Goal: Entertainment & Leisure: Consume media (video, audio)

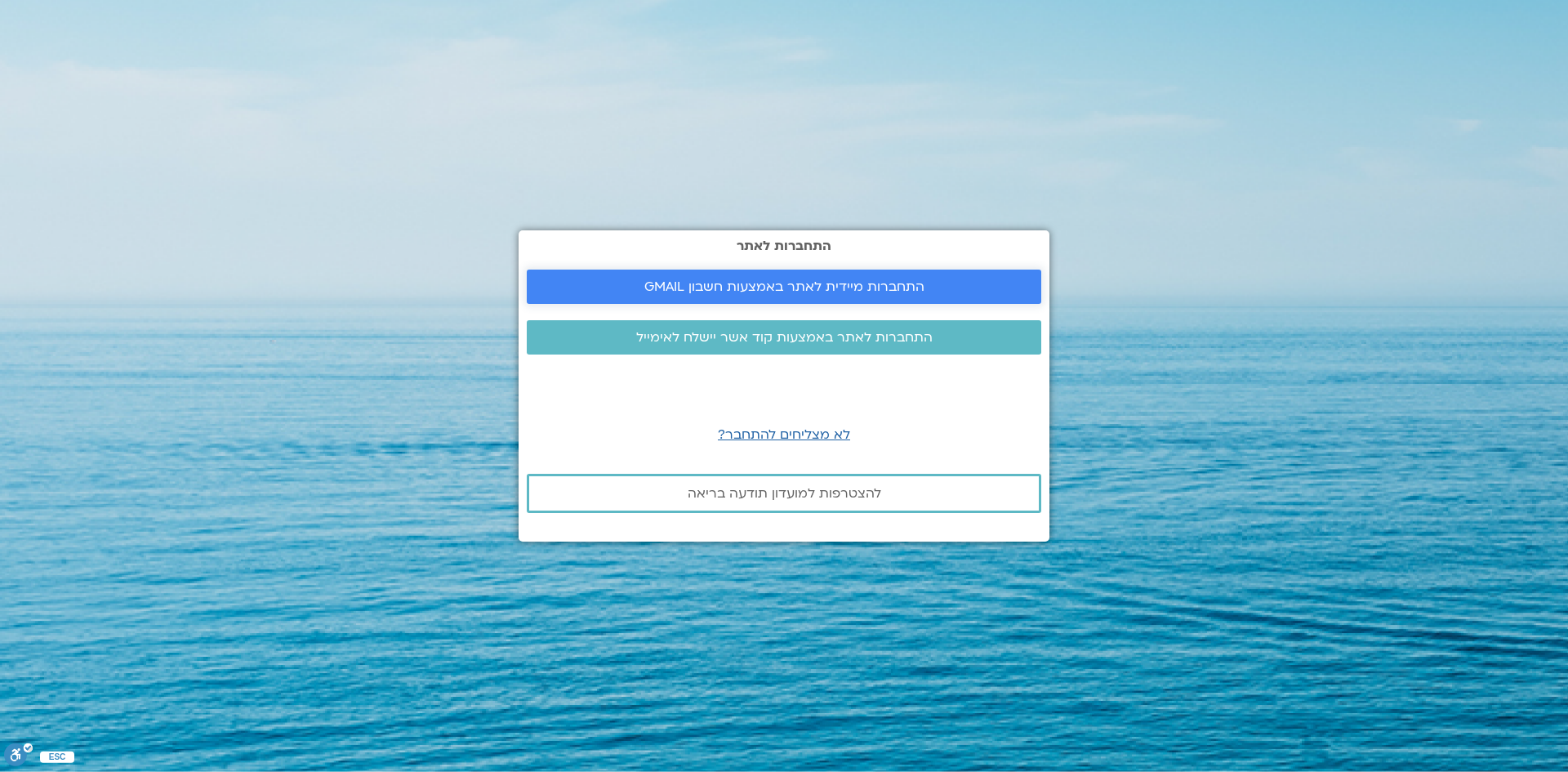
click at [797, 283] on span "התחברות מיידית לאתר באמצעות חשבון GMAIL" at bounding box center [784, 287] width 280 height 15
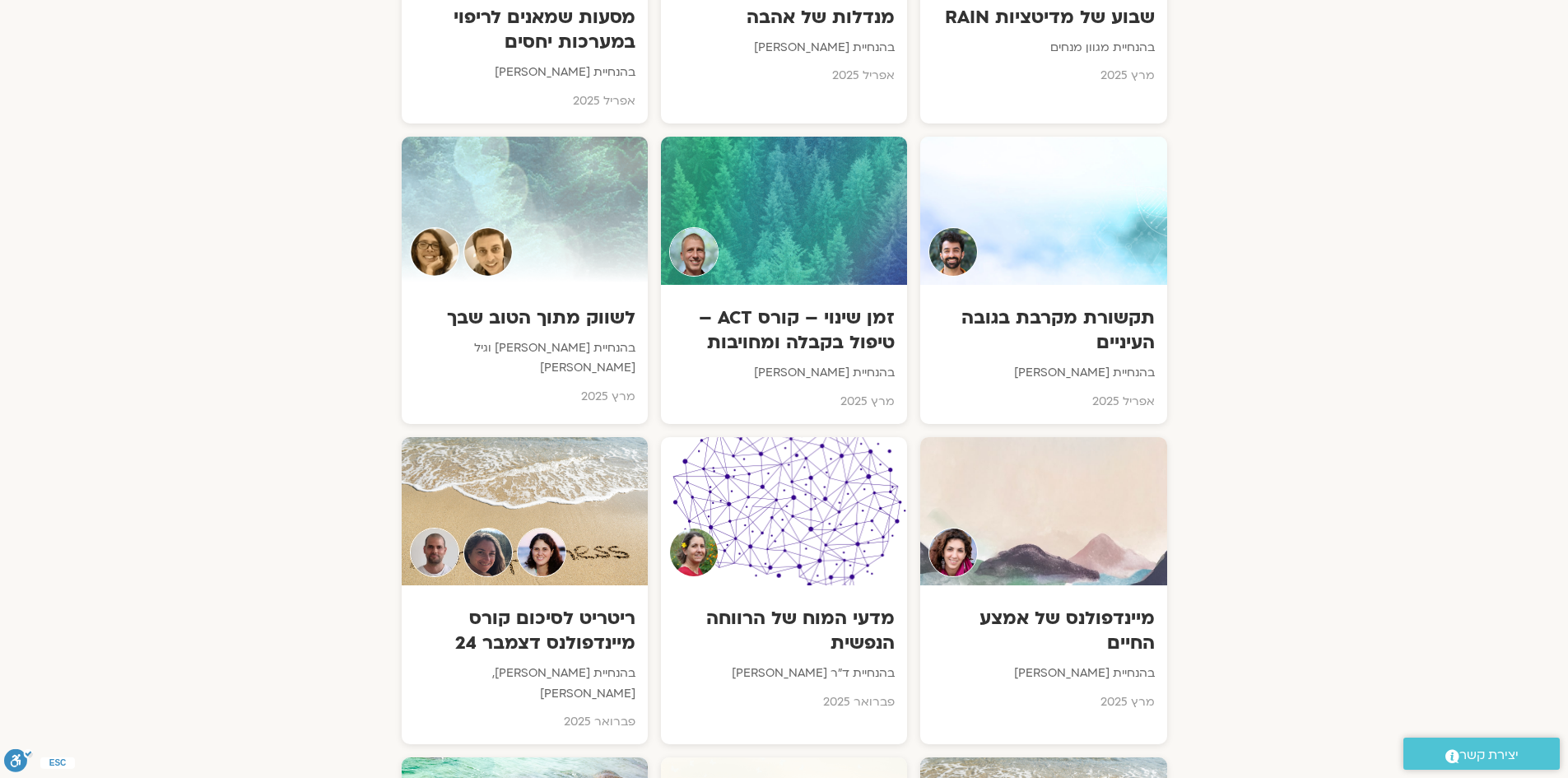
scroll to position [4620, 0]
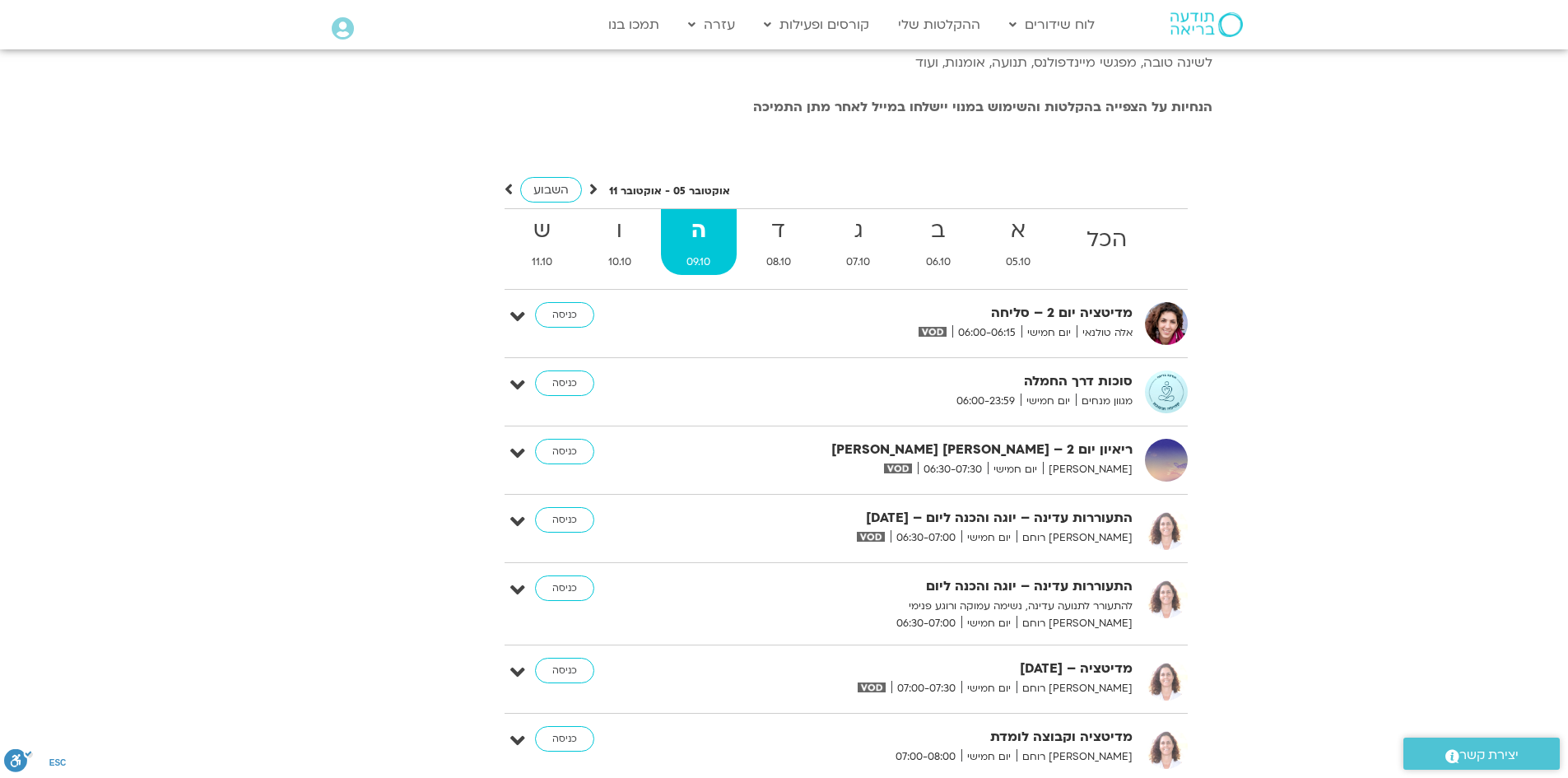
scroll to position [3361, 0]
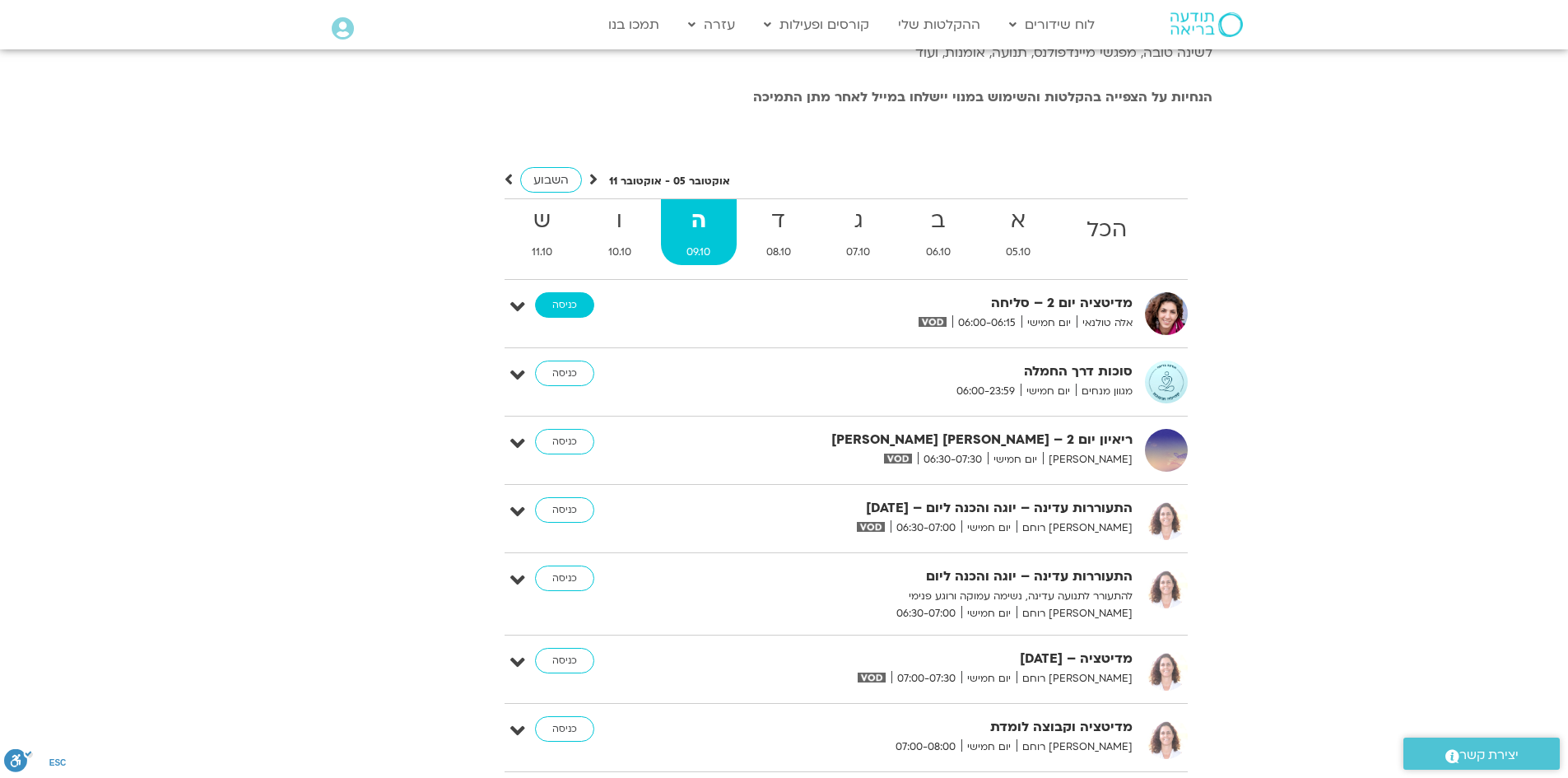
click at [560, 318] on link "כניסה" at bounding box center [565, 306] width 60 height 27
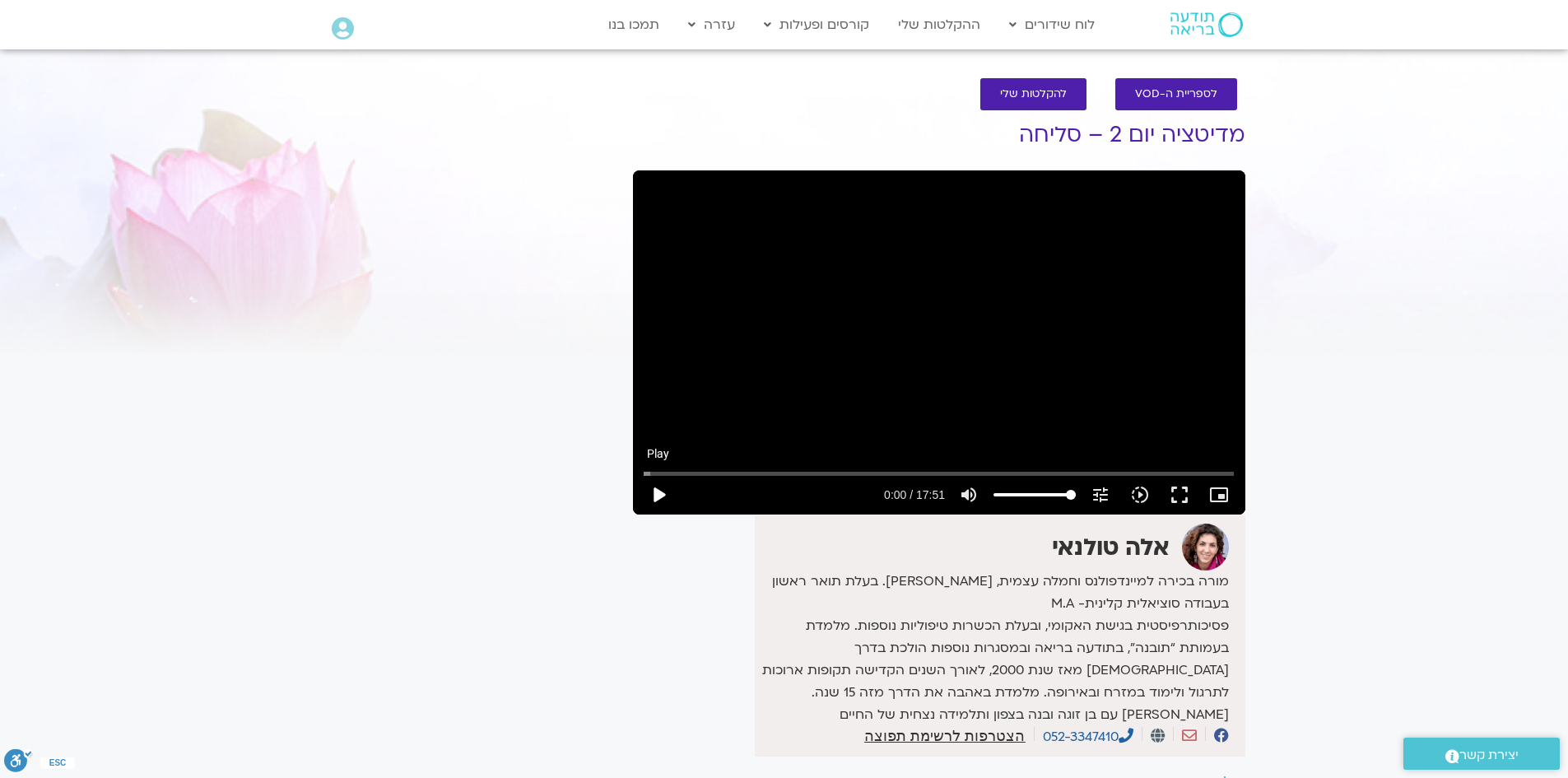
click at [656, 490] on button "play_arrow" at bounding box center [659, 495] width 40 height 40
click at [1182, 487] on button "fullscreen" at bounding box center [1180, 495] width 40 height 40
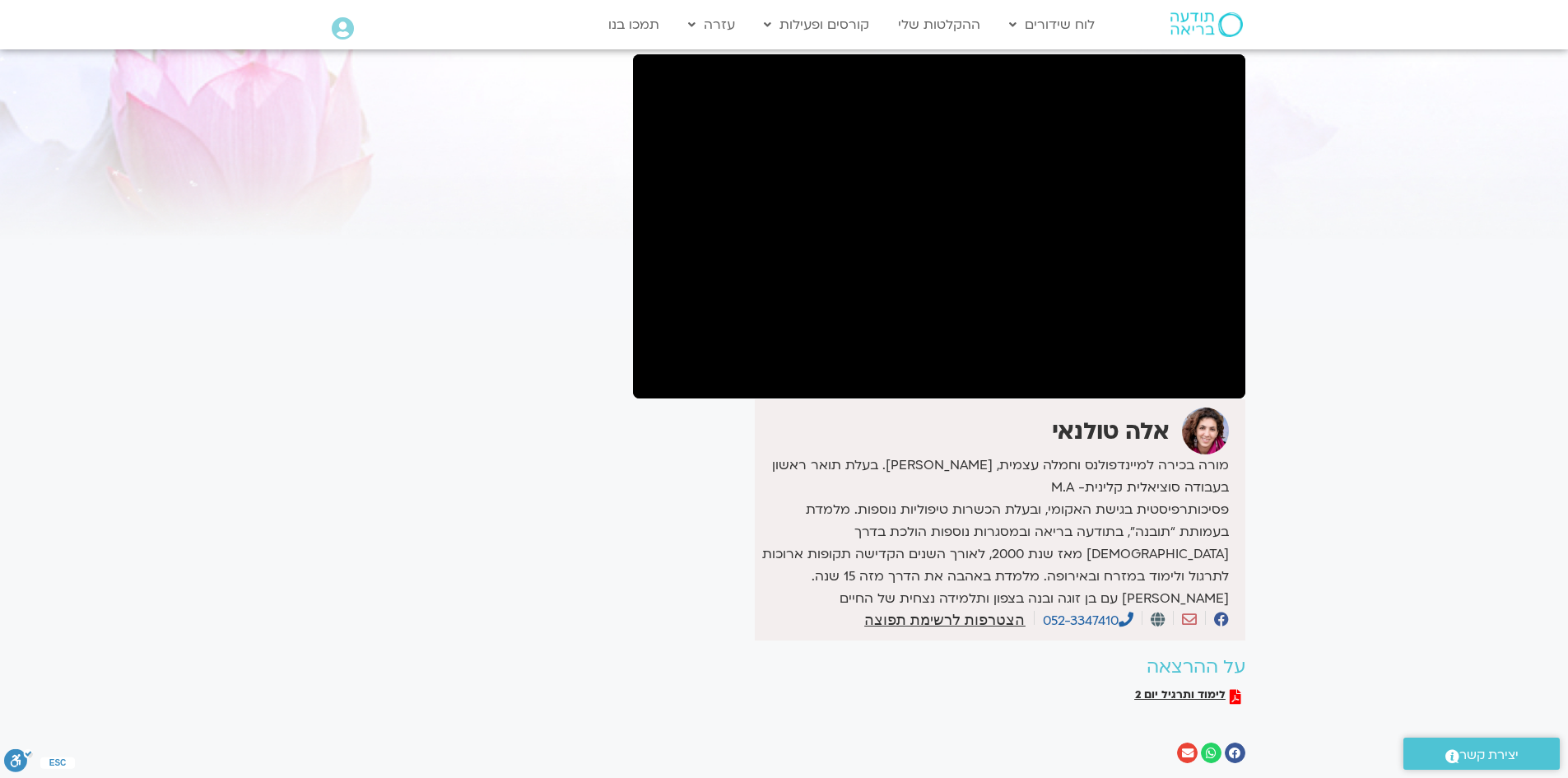
scroll to position [82, 0]
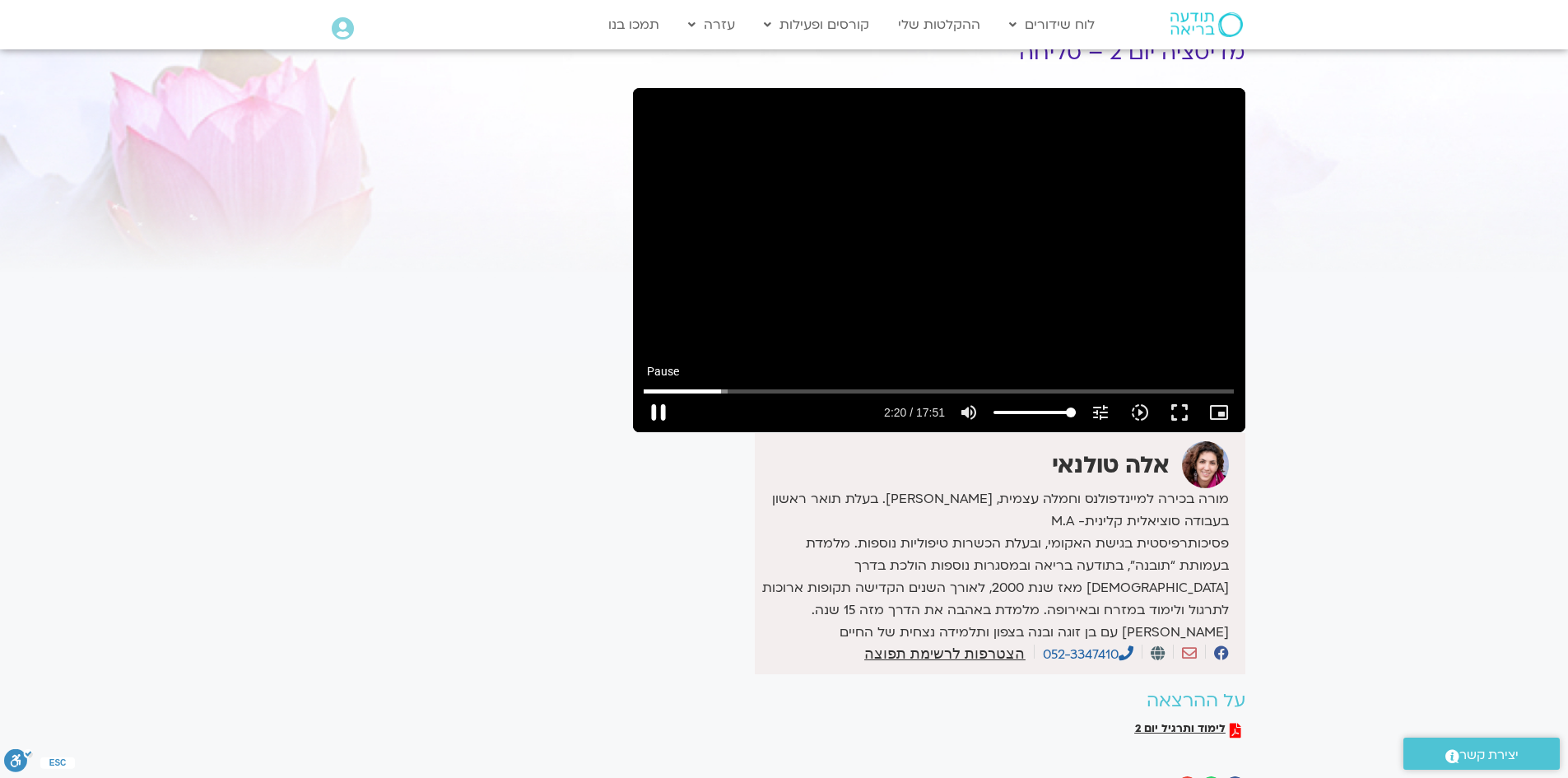
click at [655, 408] on button "pause" at bounding box center [659, 413] width 40 height 40
type input "140.773256"
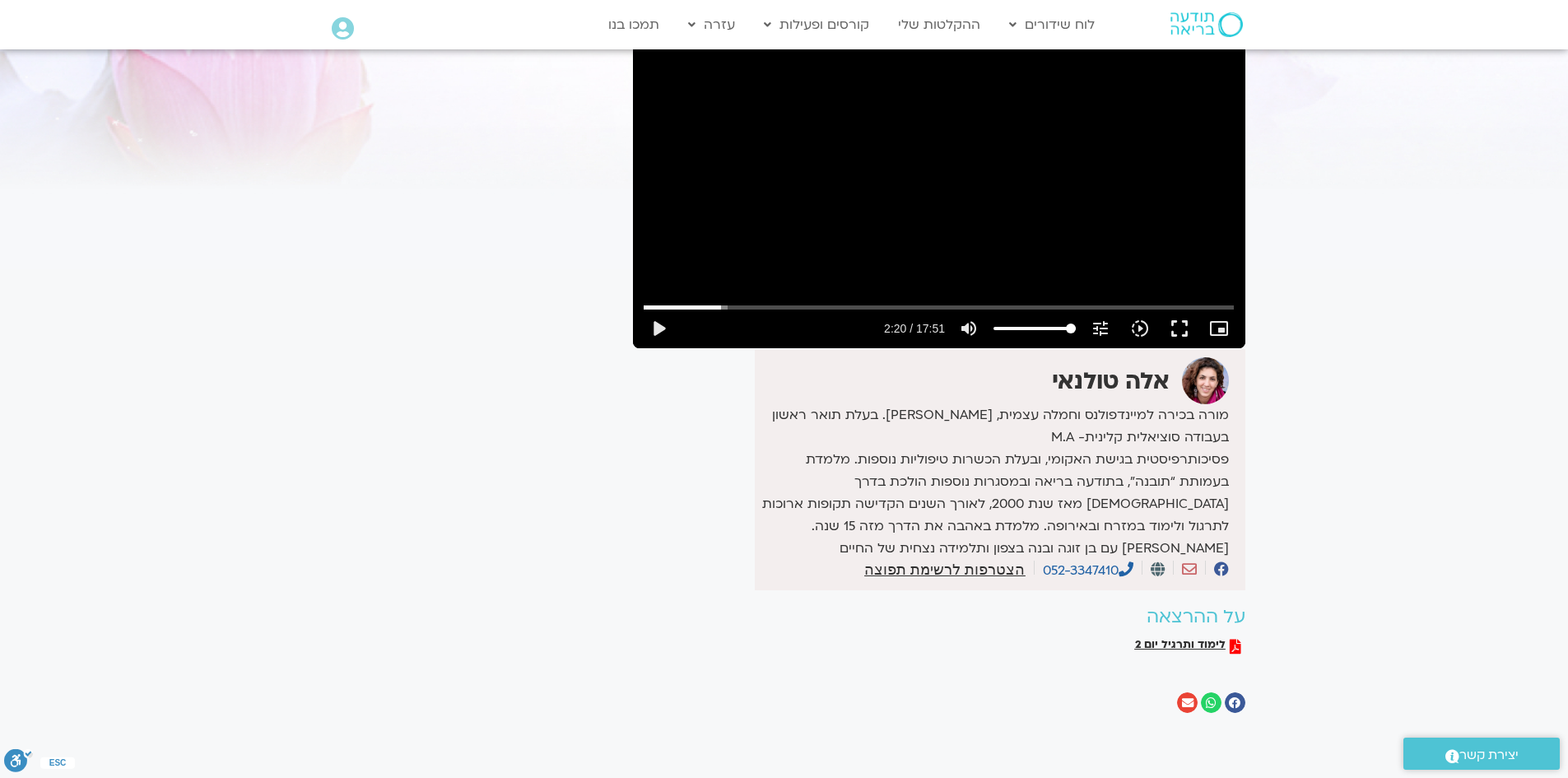
scroll to position [0, 0]
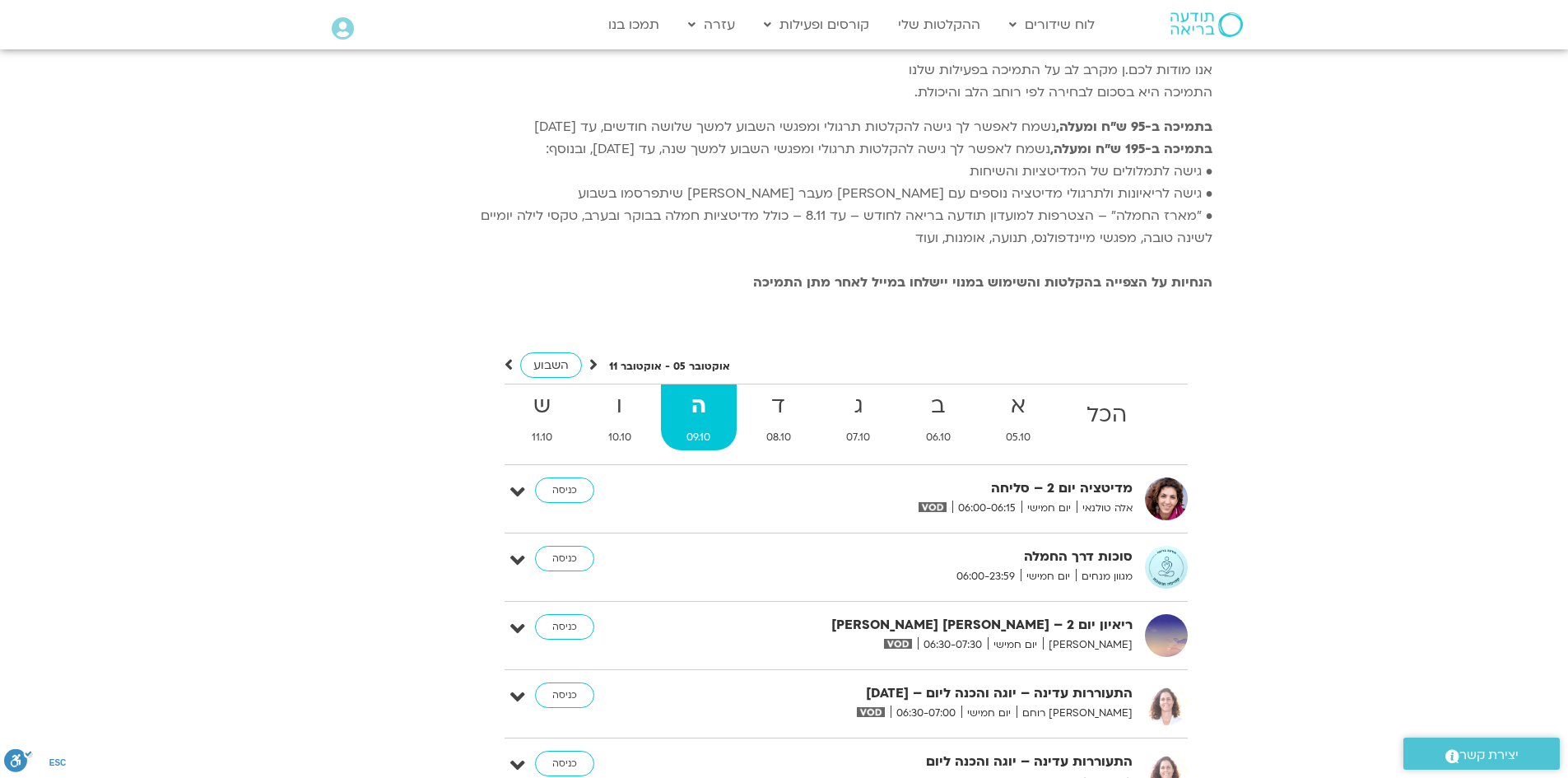
scroll to position [3340, 0]
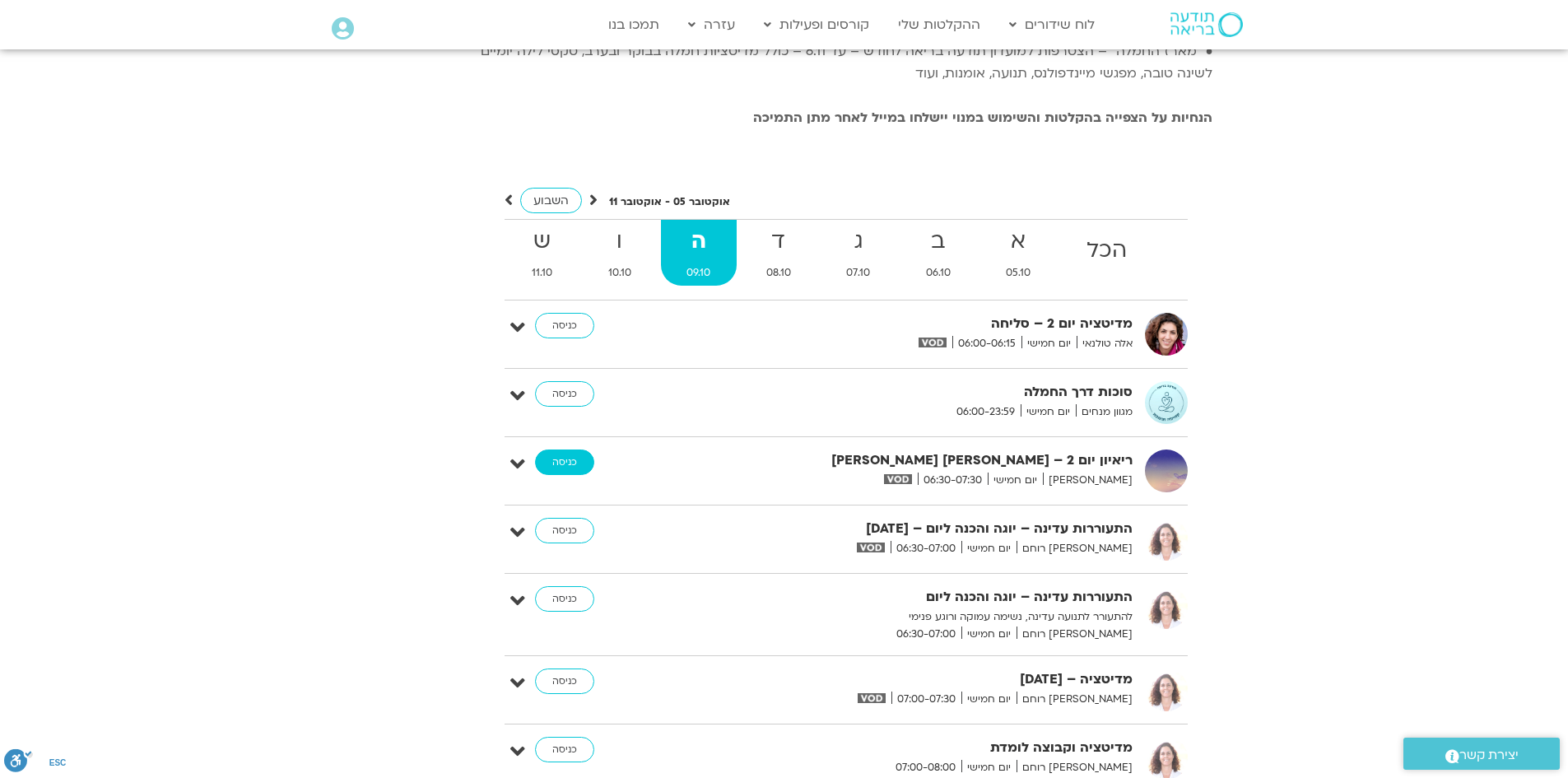
click at [564, 476] on link "כניסה" at bounding box center [565, 462] width 60 height 27
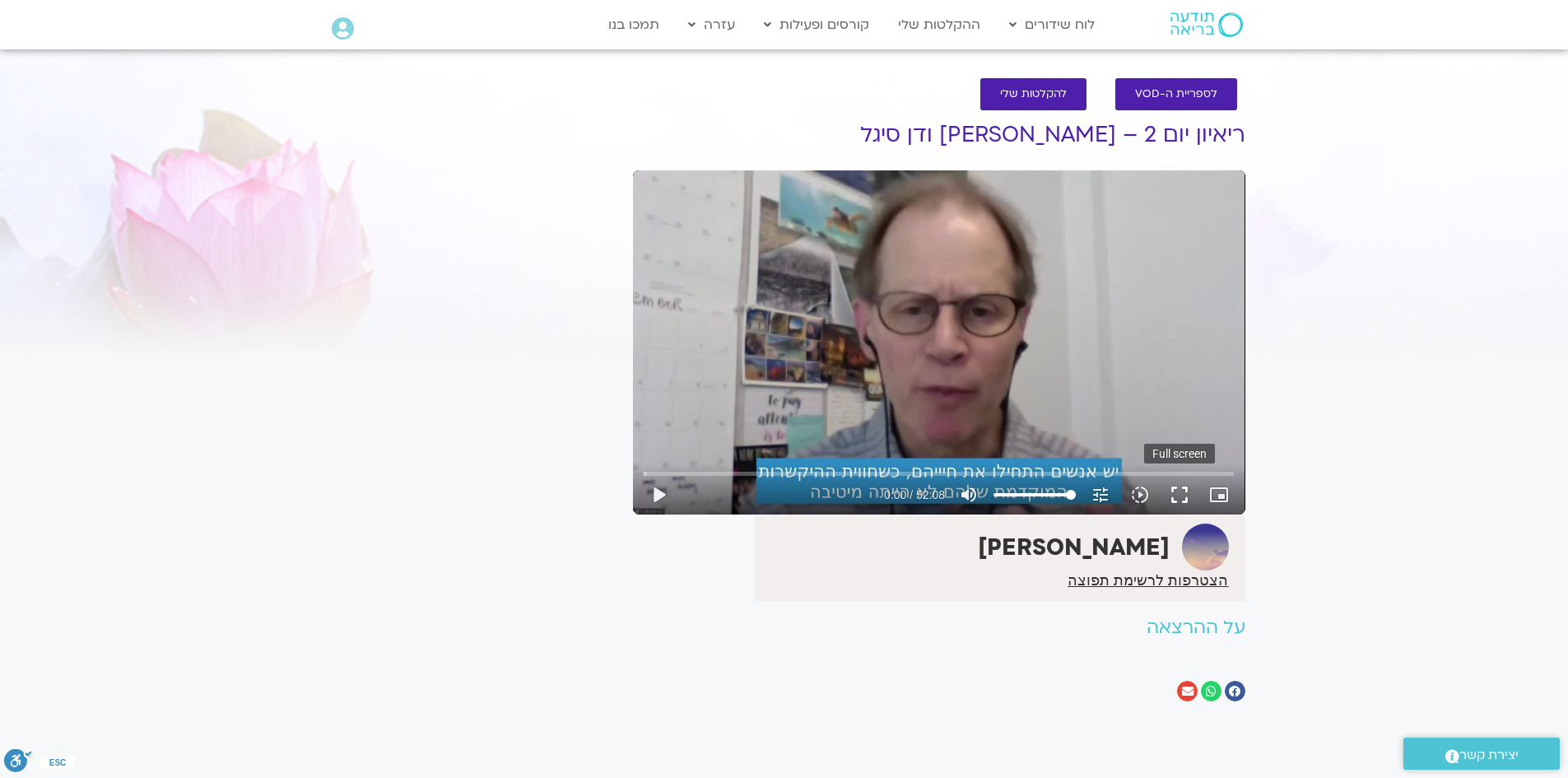
click at [1178, 490] on button "fullscreen" at bounding box center [1180, 495] width 40 height 40
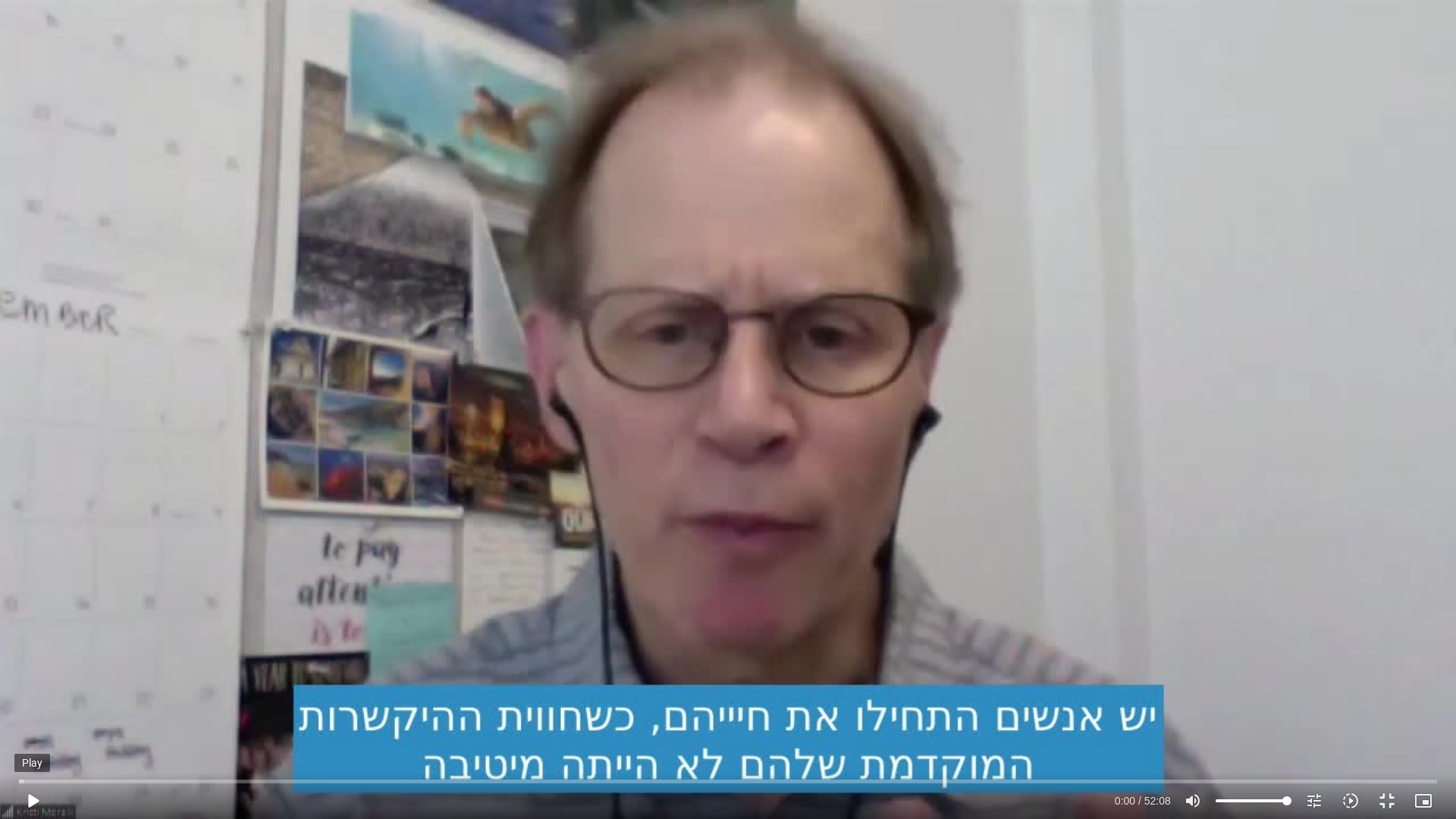
click at [31, 802] on button "play_arrow" at bounding box center [33, 801] width 37 height 37
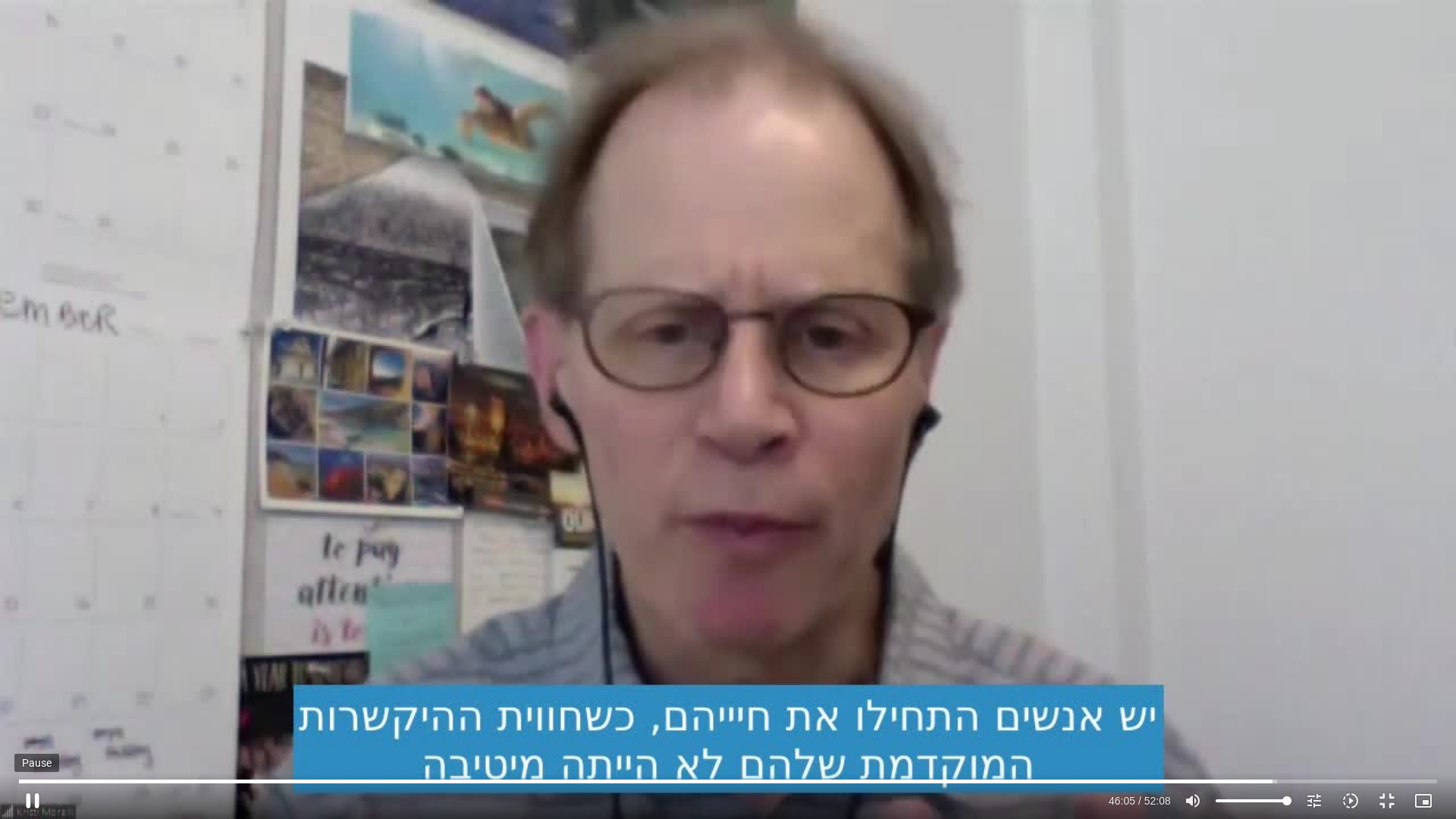
click at [32, 794] on button "pause" at bounding box center [33, 801] width 37 height 37
type input "2765.712552"
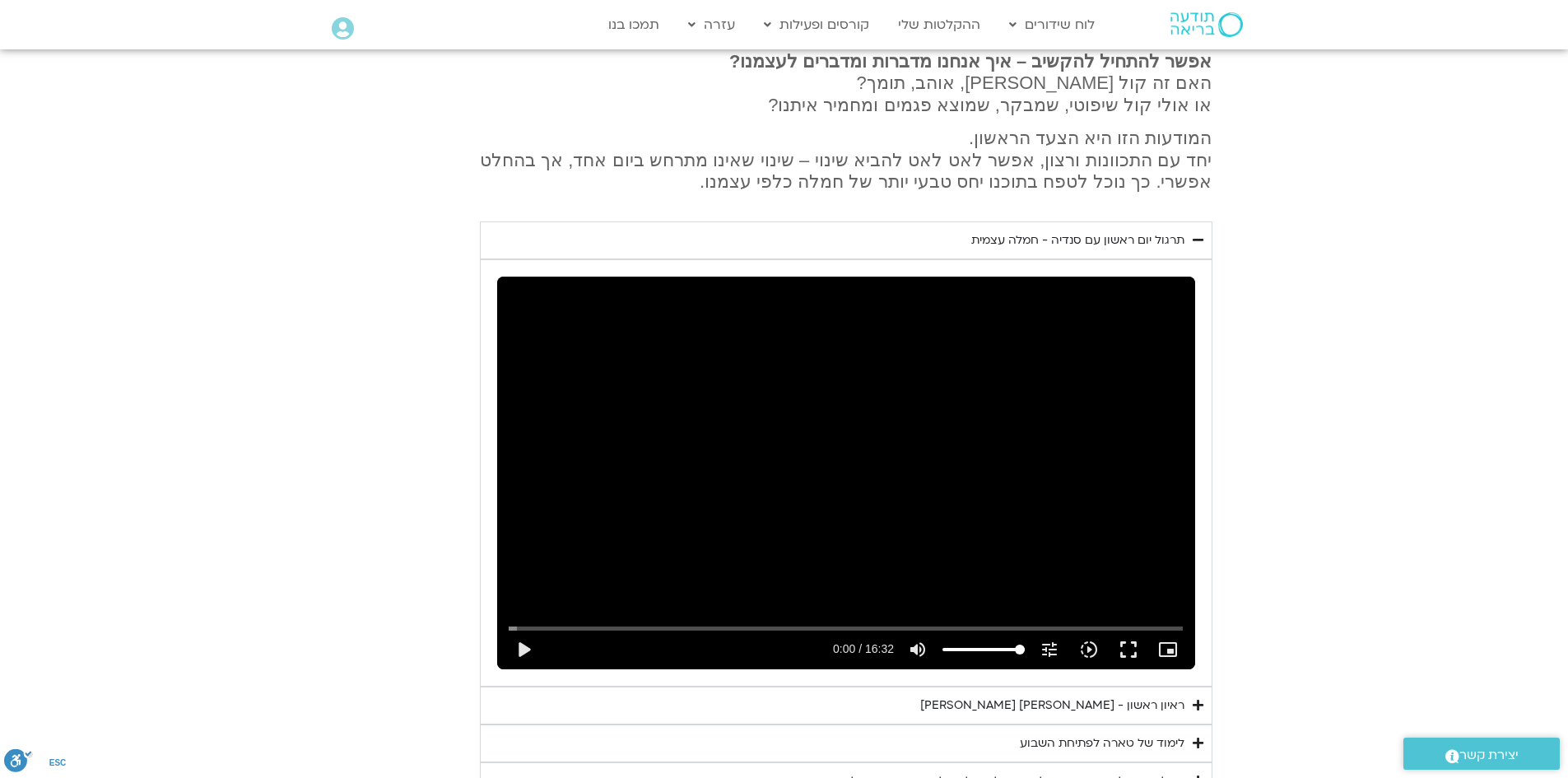
scroll to position [2599, 0]
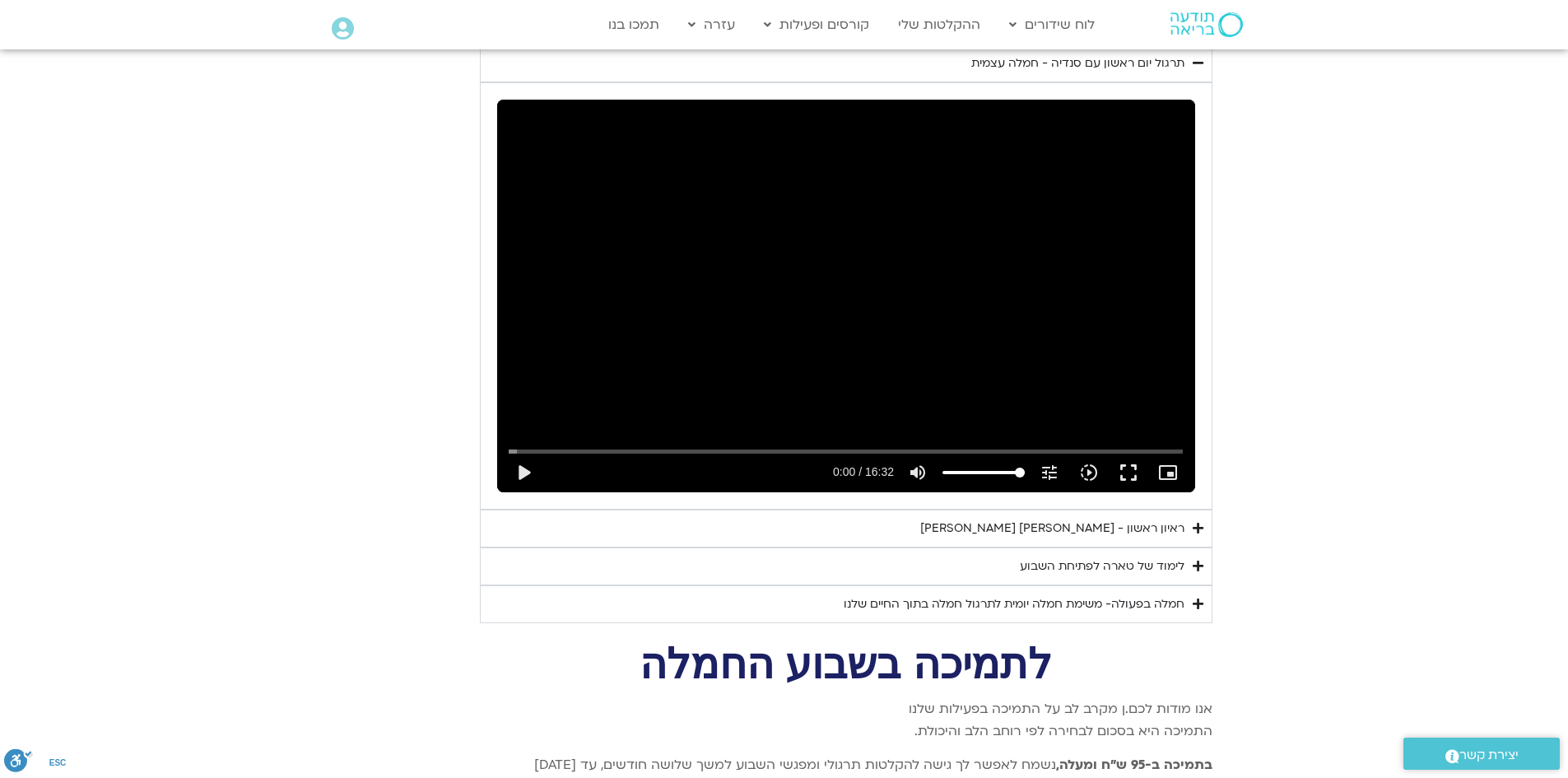
click at [1062, 557] on div "לימוד של טארה לפתיחת השבוע" at bounding box center [1102, 567] width 165 height 20
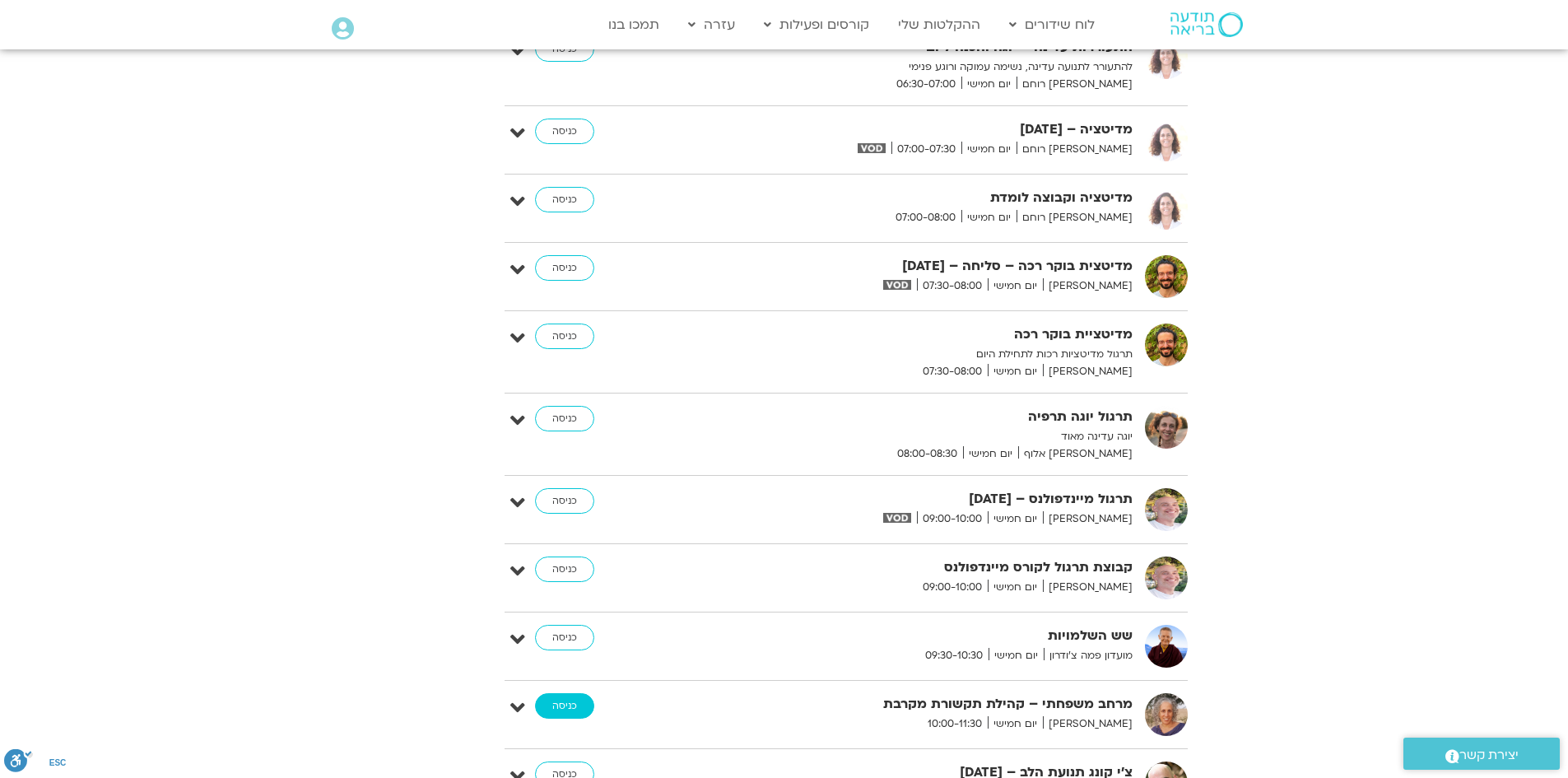
scroll to position [4492, 0]
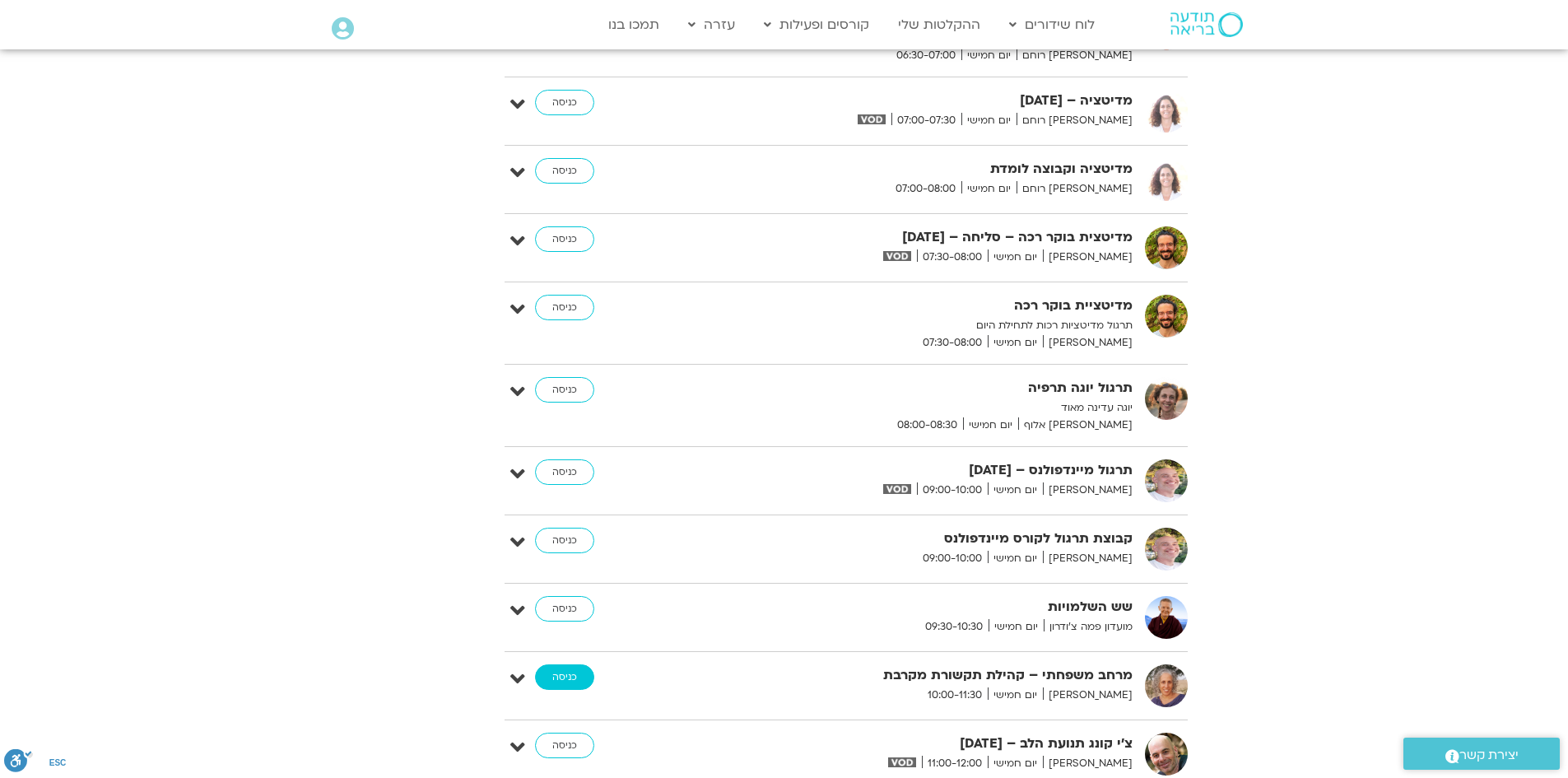
click at [567, 664] on link "כניסה" at bounding box center [565, 678] width 60 height 27
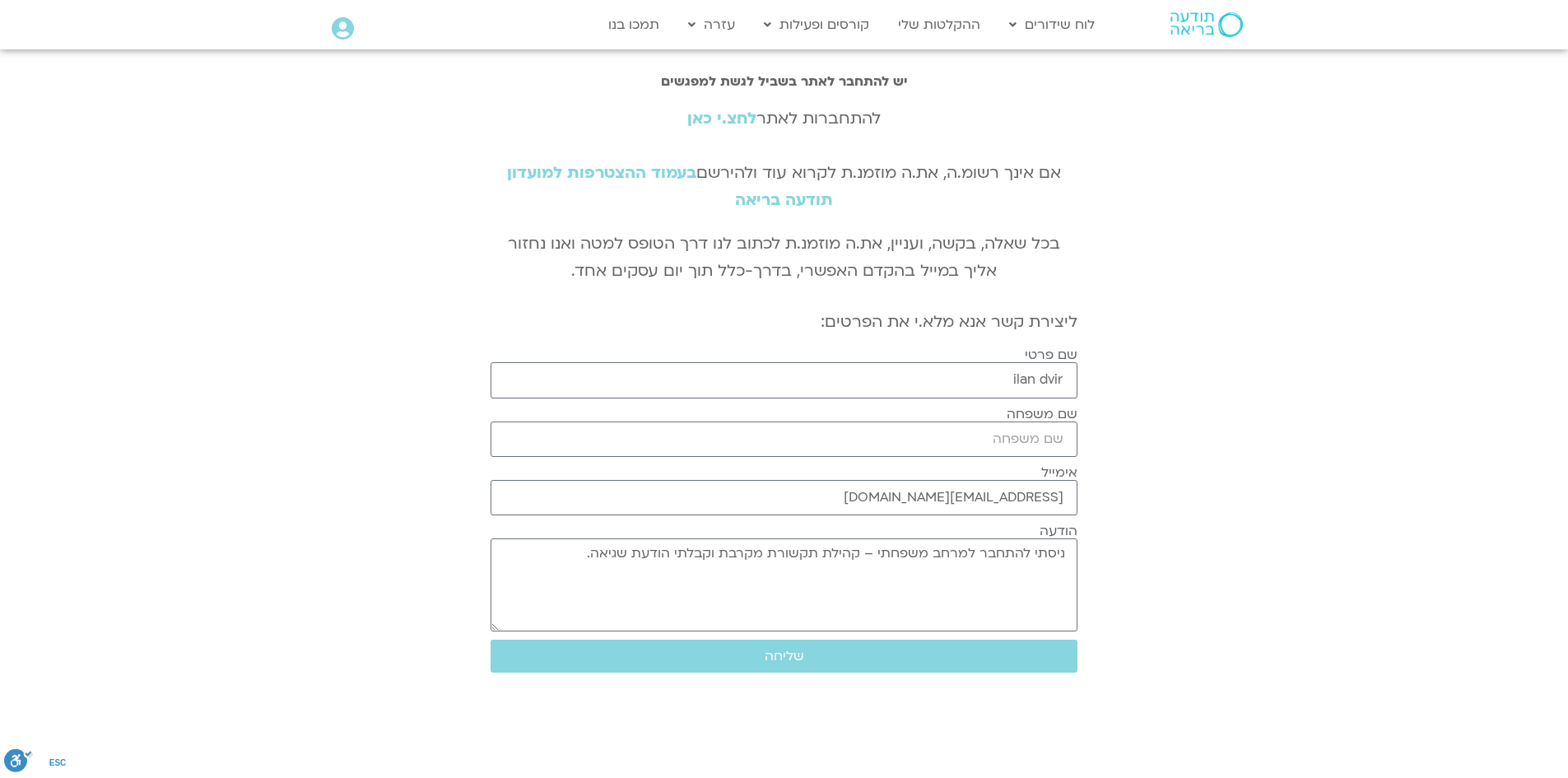
click at [694, 116] on link "לחצ.י כאן" at bounding box center [721, 118] width 69 height 22
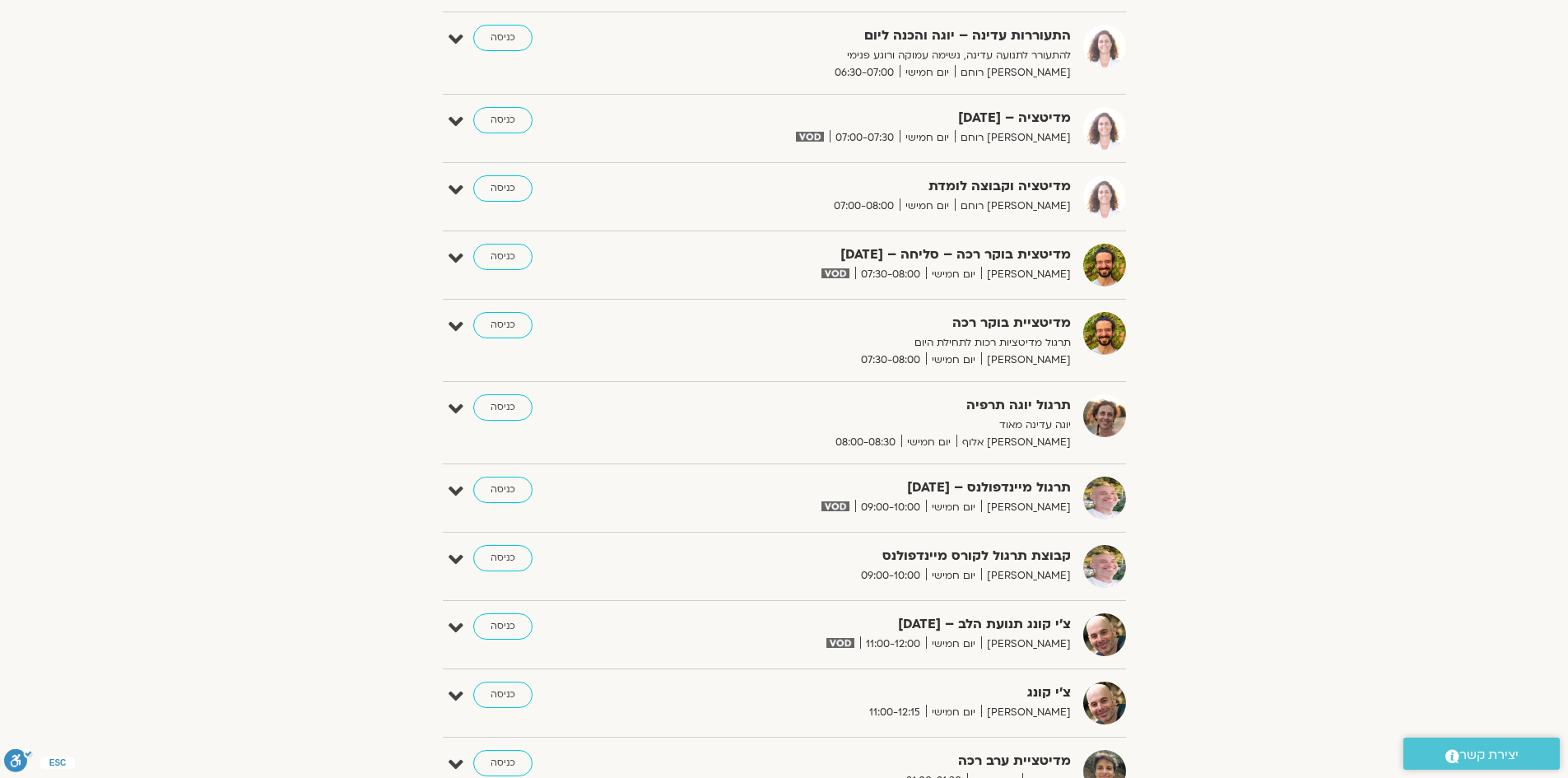
scroll to position [531, 0]
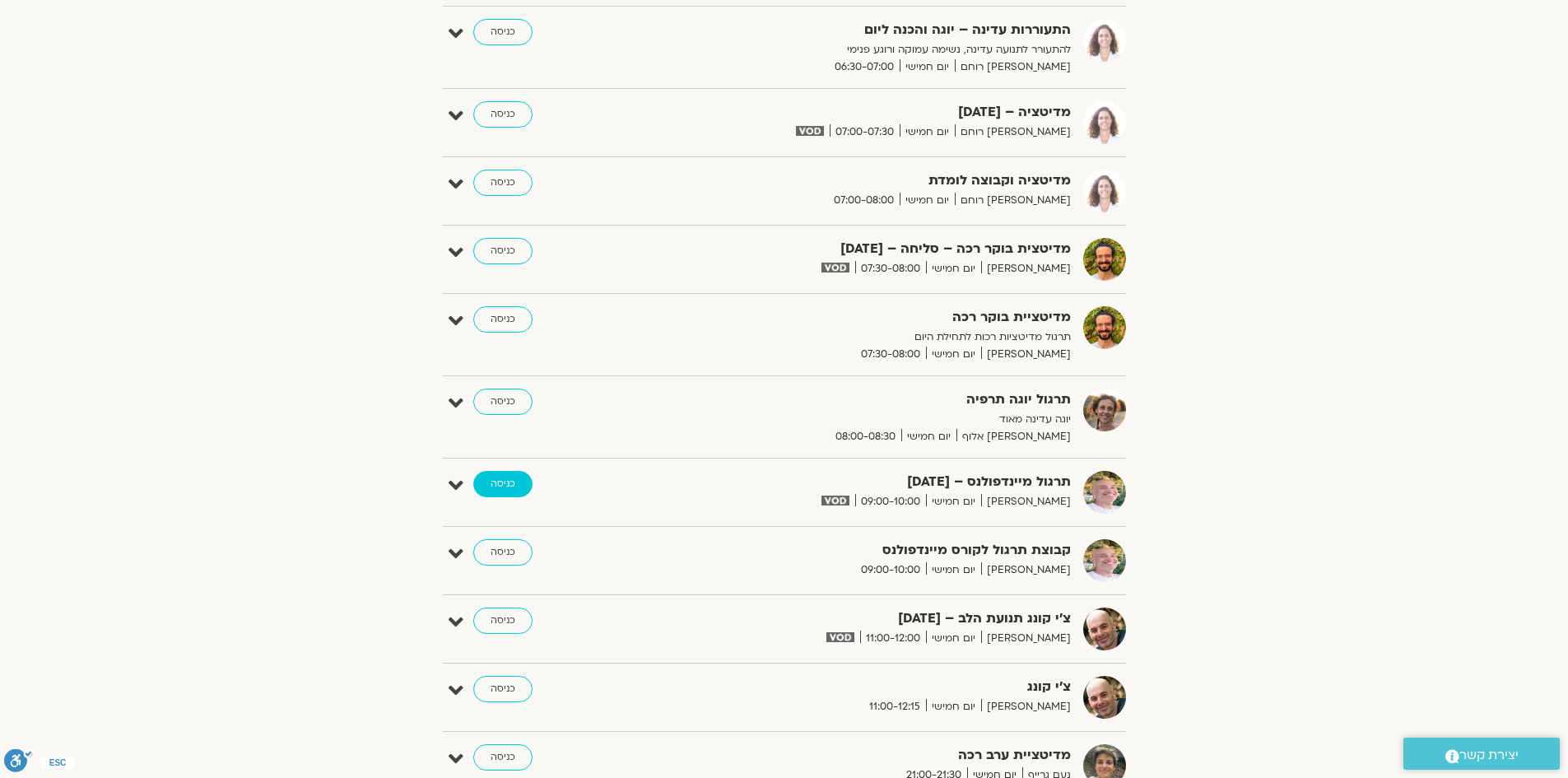
click at [489, 489] on link "כניסה" at bounding box center [503, 484] width 60 height 27
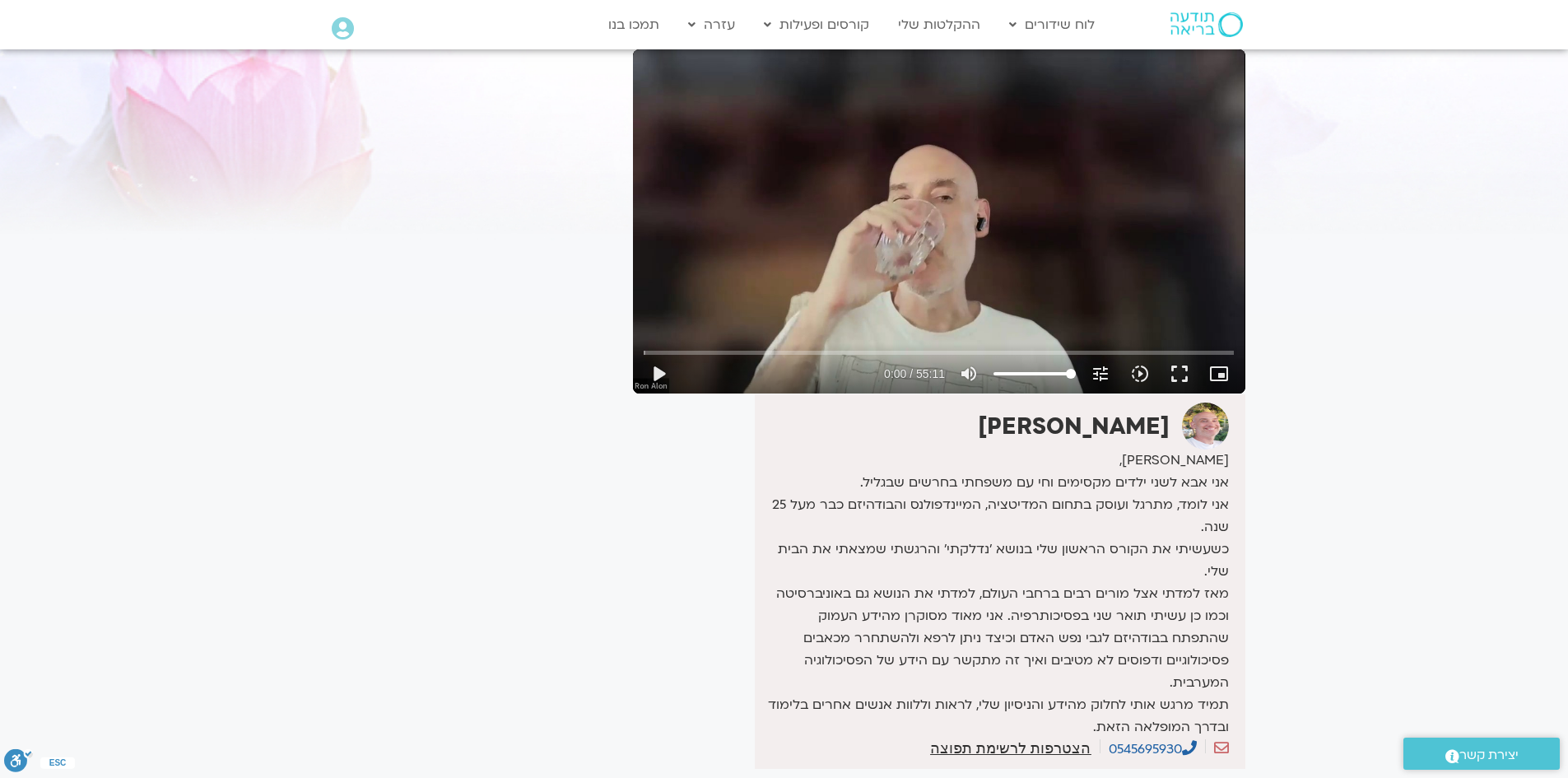
scroll to position [82, 0]
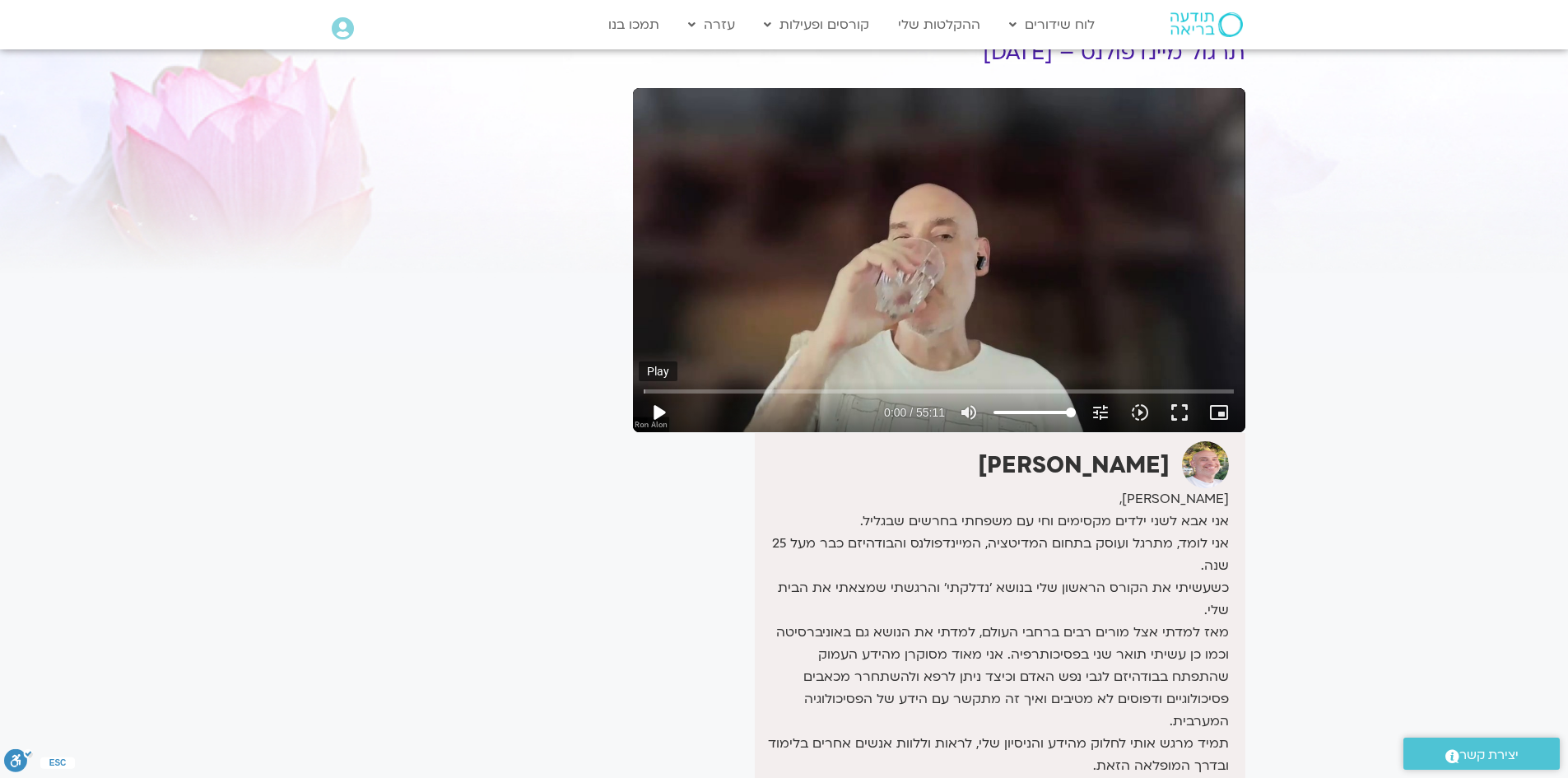
click at [662, 411] on button "play_arrow" at bounding box center [659, 413] width 40 height 40
click at [1179, 415] on button "fullscreen" at bounding box center [1180, 413] width 40 height 40
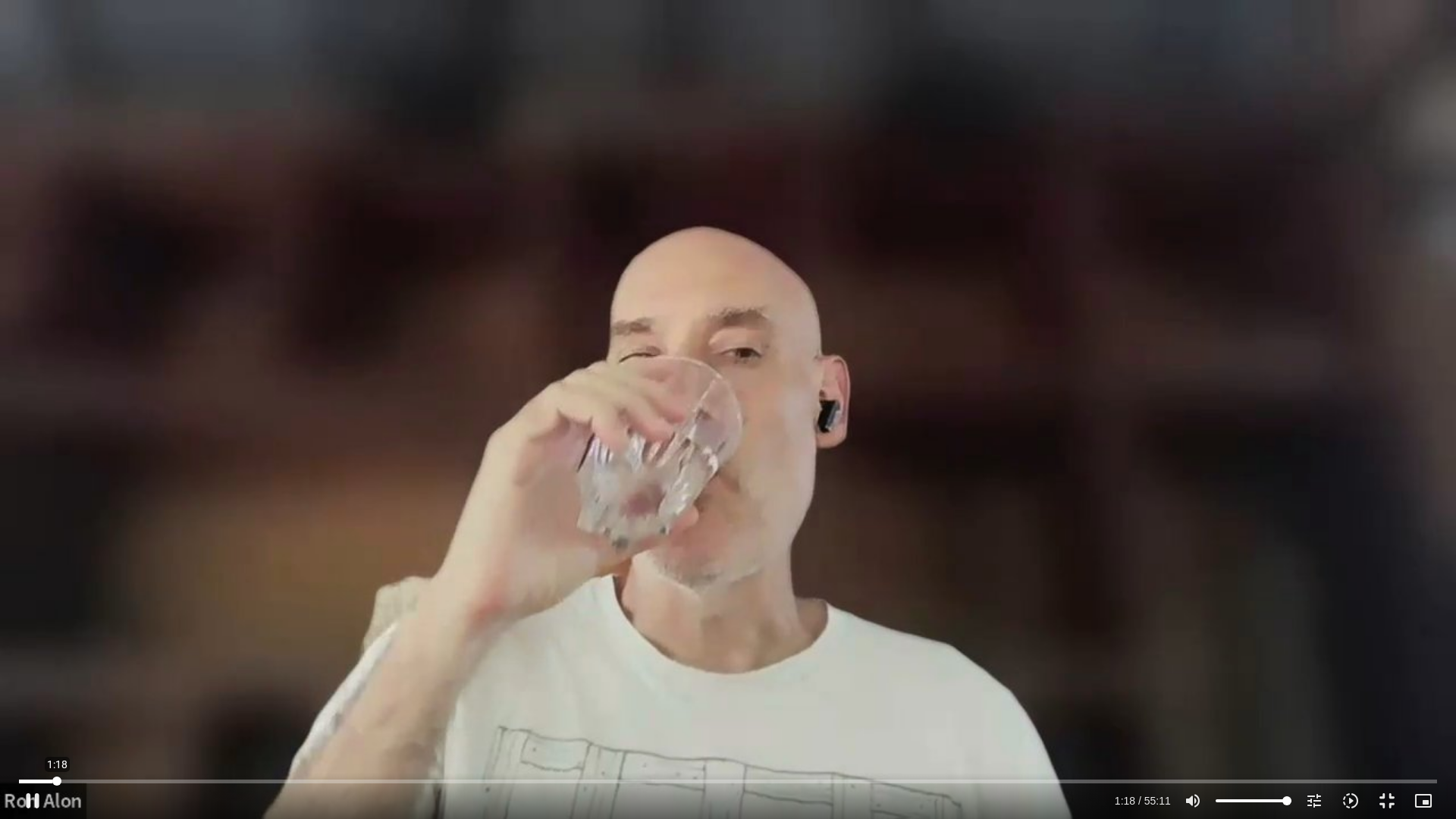
click at [57, 780] on input "Seek" at bounding box center [728, 781] width 1419 height 9
click at [31, 795] on button "pause" at bounding box center [33, 801] width 37 height 37
type input "82.385053"
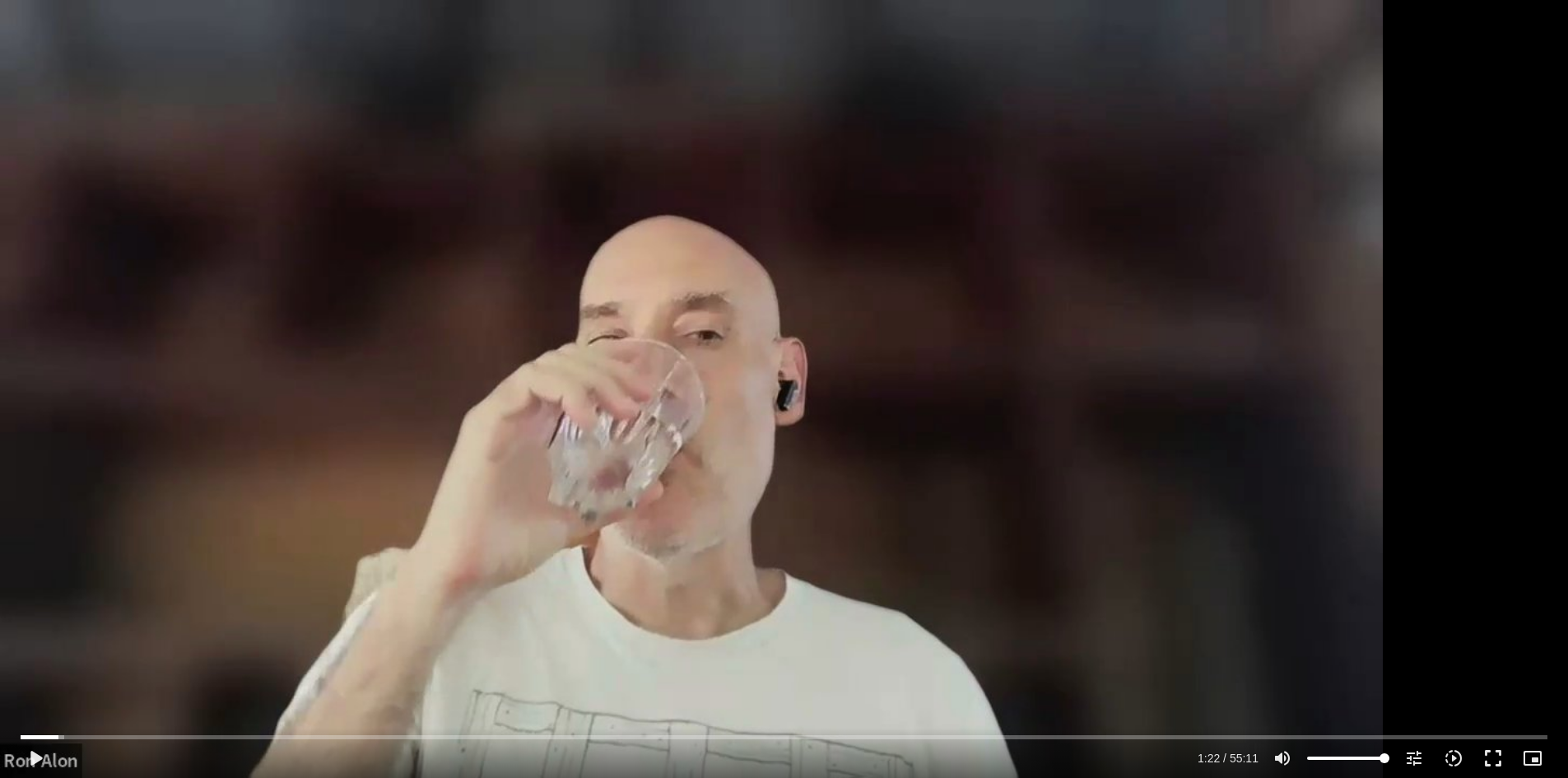
scroll to position [0, 0]
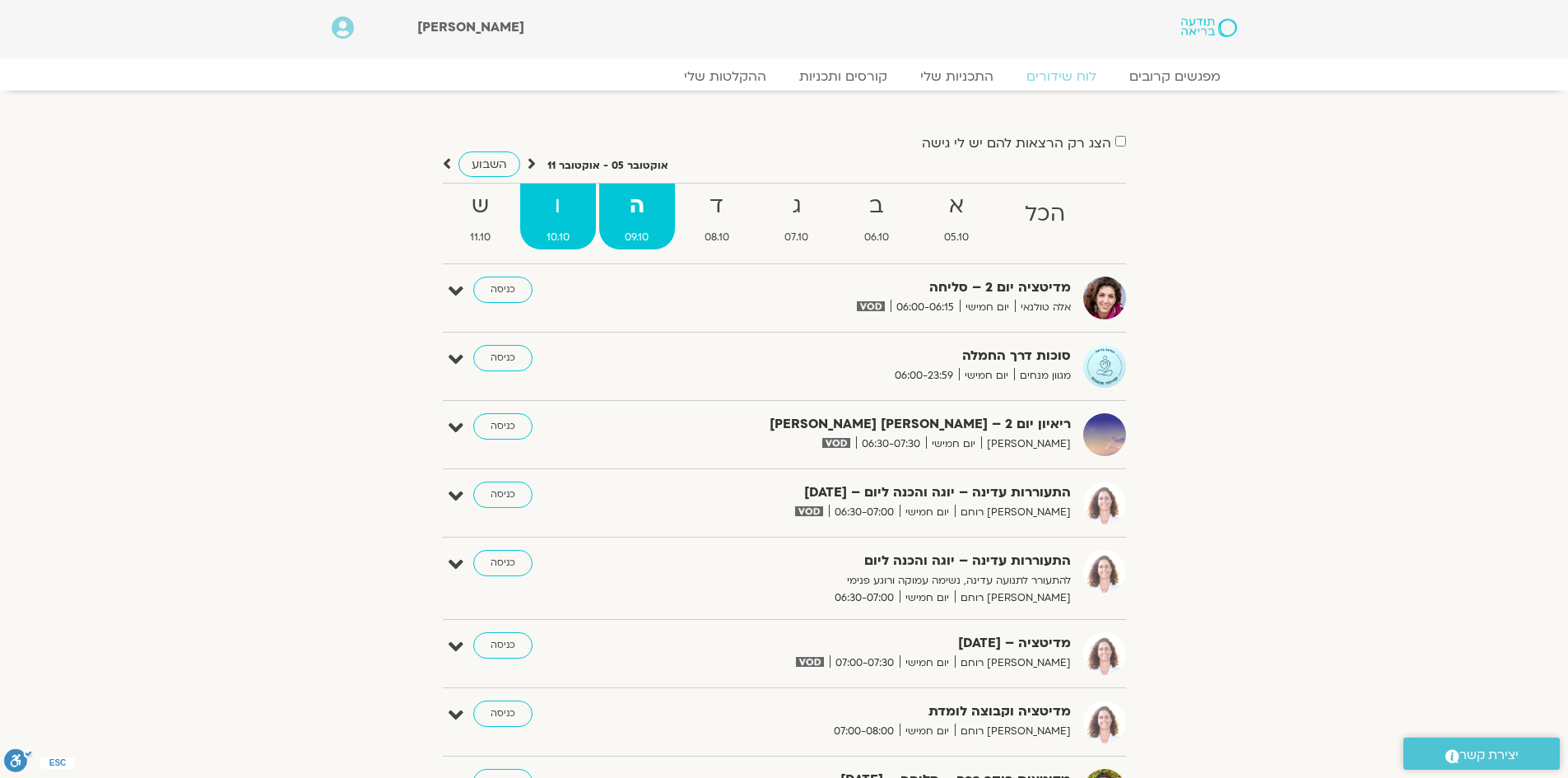
click at [554, 201] on strong "ו" at bounding box center [558, 205] width 75 height 37
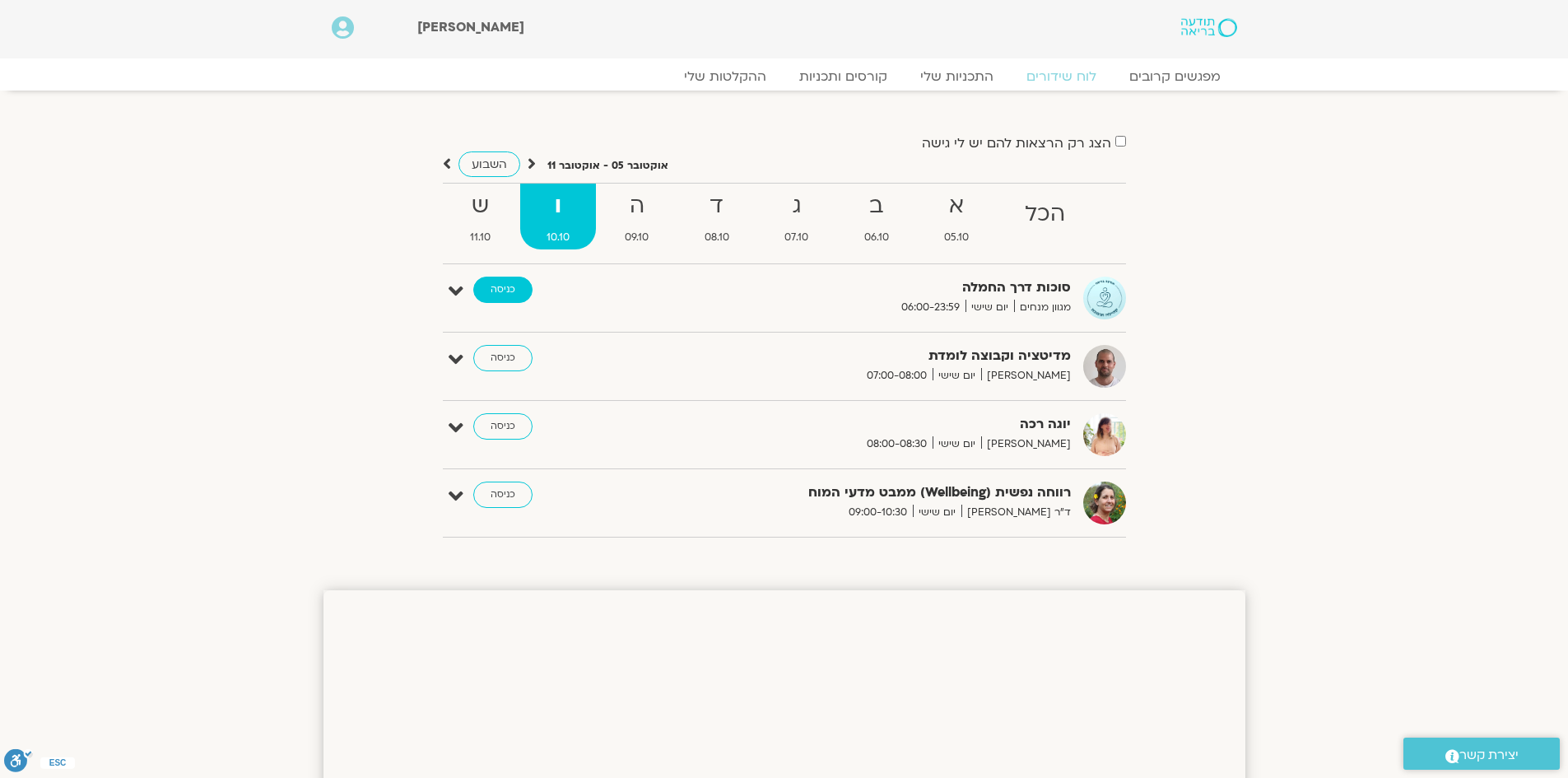
click at [493, 288] on link "כניסה" at bounding box center [503, 290] width 60 height 27
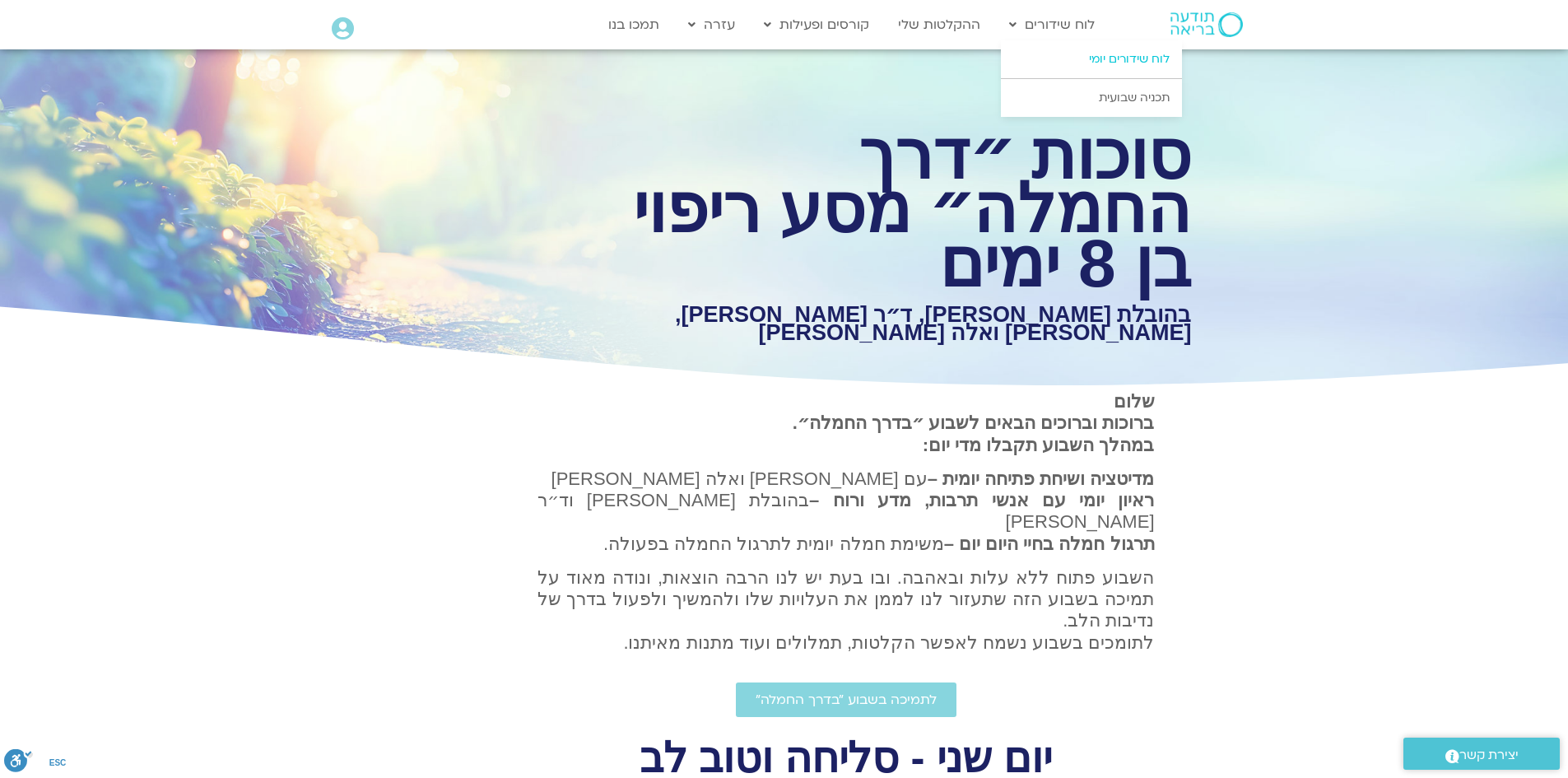
click at [1097, 62] on link "לוח שידורים יומי" at bounding box center [1091, 60] width 181 height 38
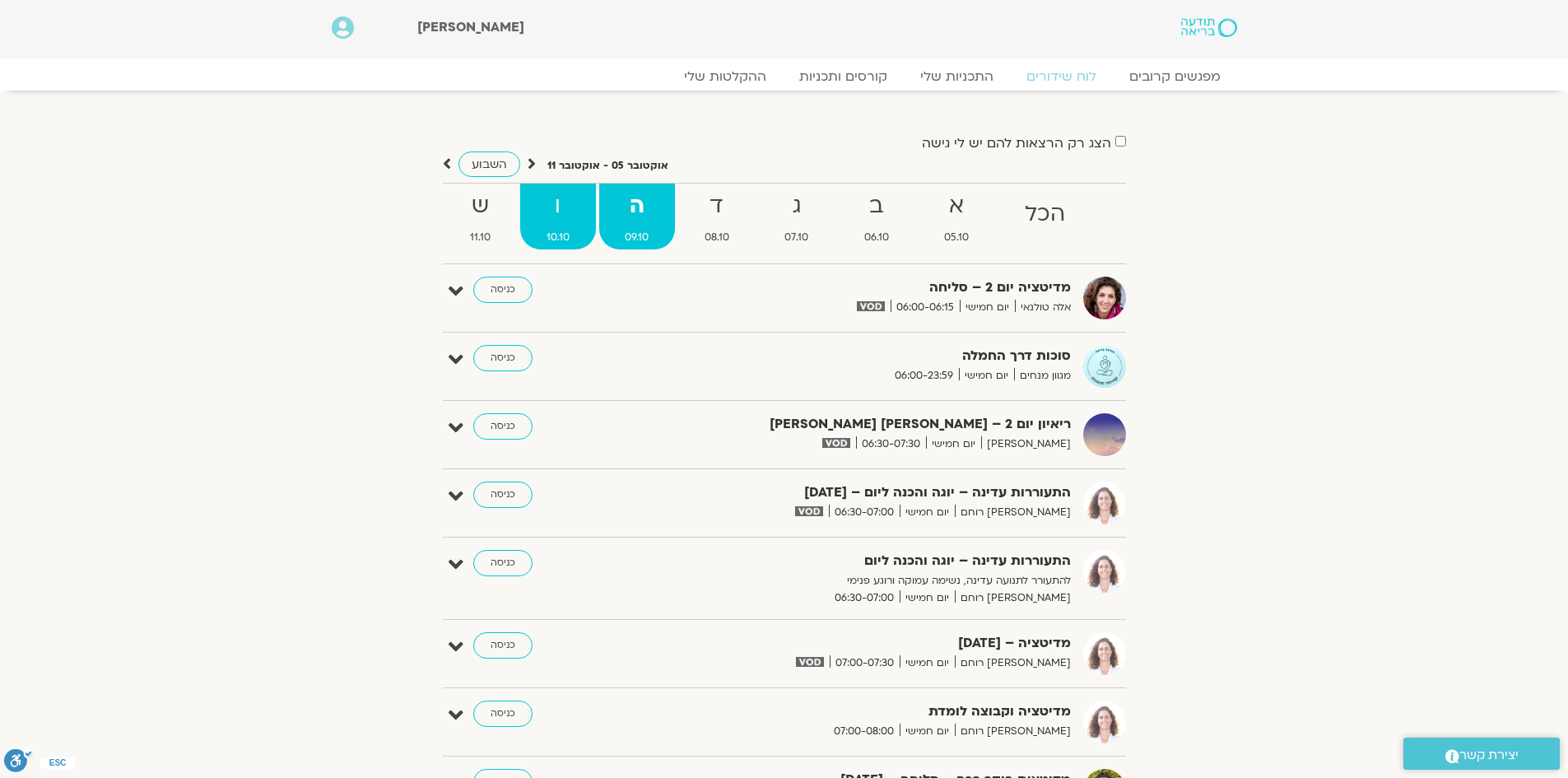
click at [556, 233] on span "10.10" at bounding box center [558, 237] width 75 height 17
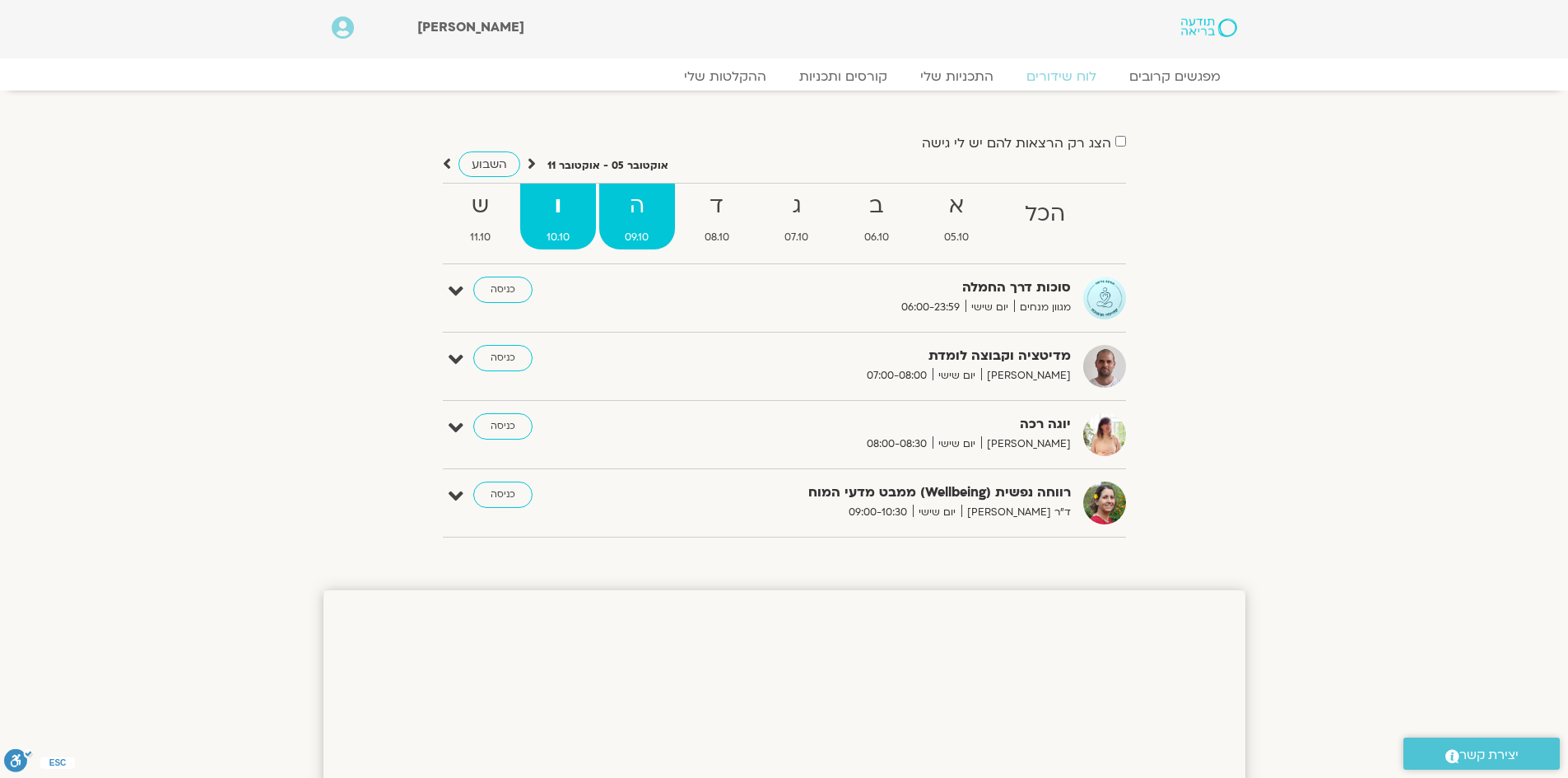
click at [636, 213] on strong "ה" at bounding box center [637, 205] width 76 height 37
